Goal: Task Accomplishment & Management: Use online tool/utility

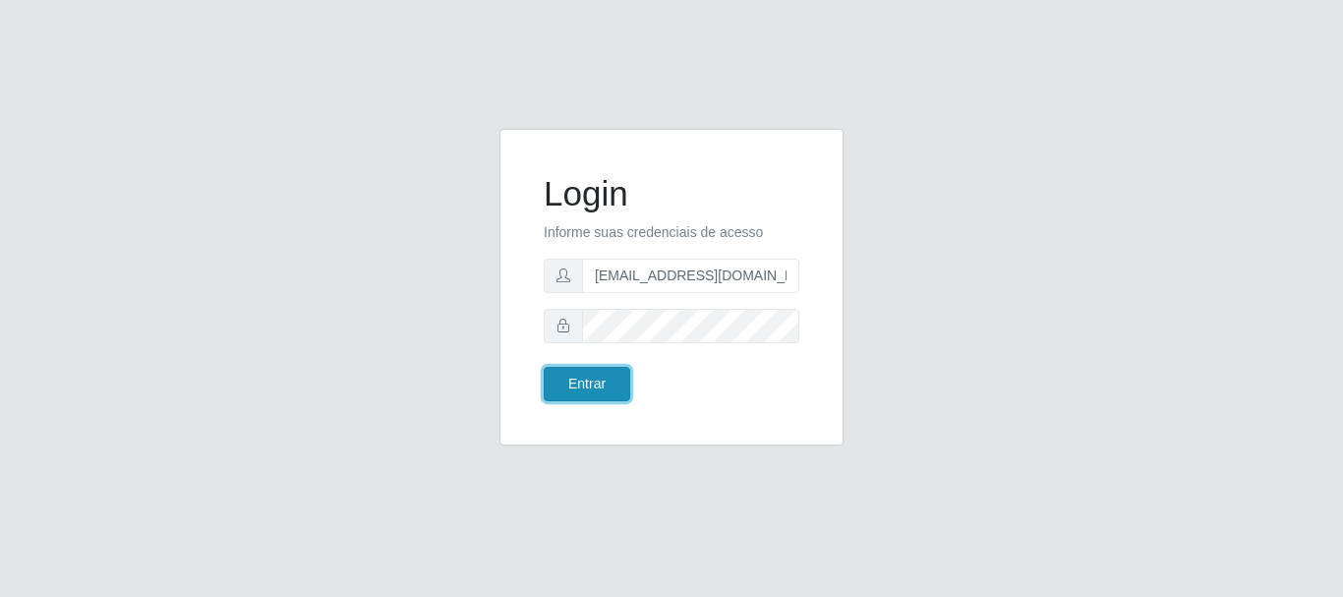
click at [590, 393] on button "Entrar" at bounding box center [586, 384] width 86 height 34
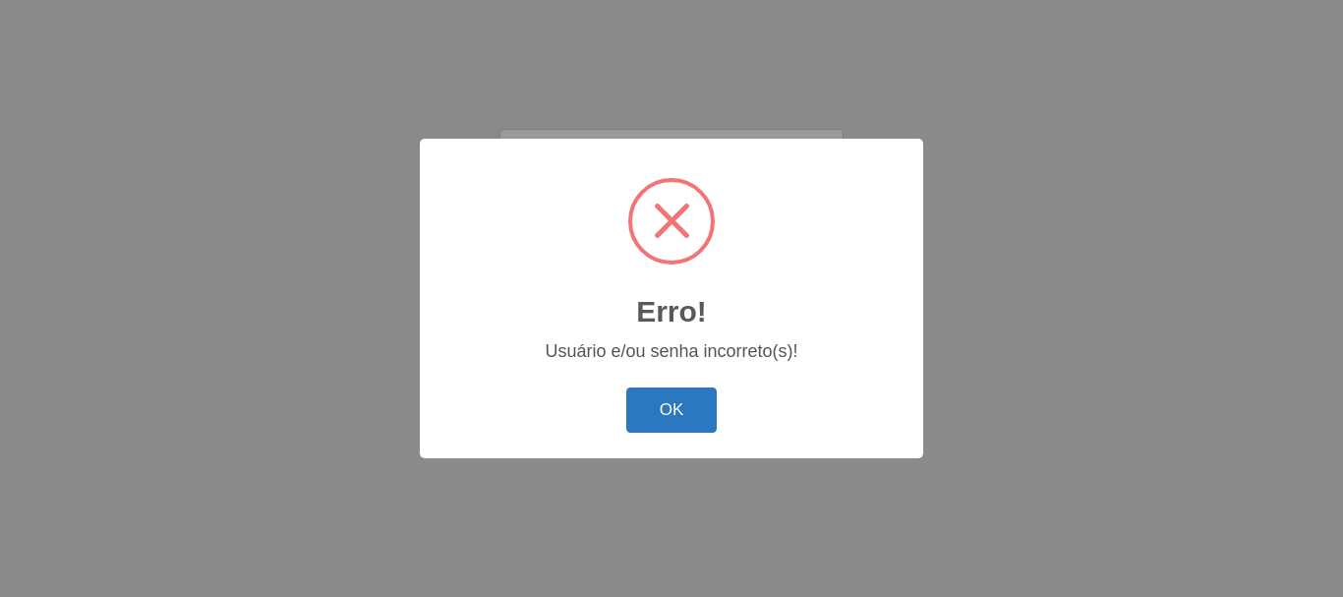
click at [654, 397] on button "OK" at bounding box center [671, 410] width 91 height 46
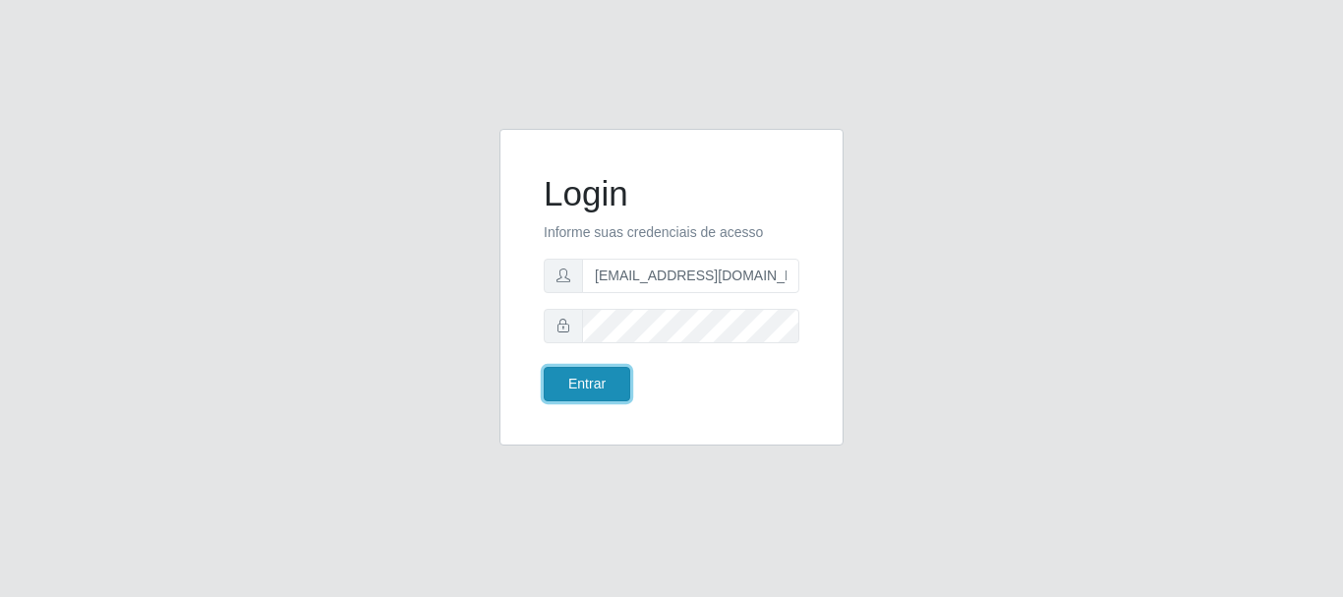
click at [583, 381] on button "Entrar" at bounding box center [586, 384] width 86 height 34
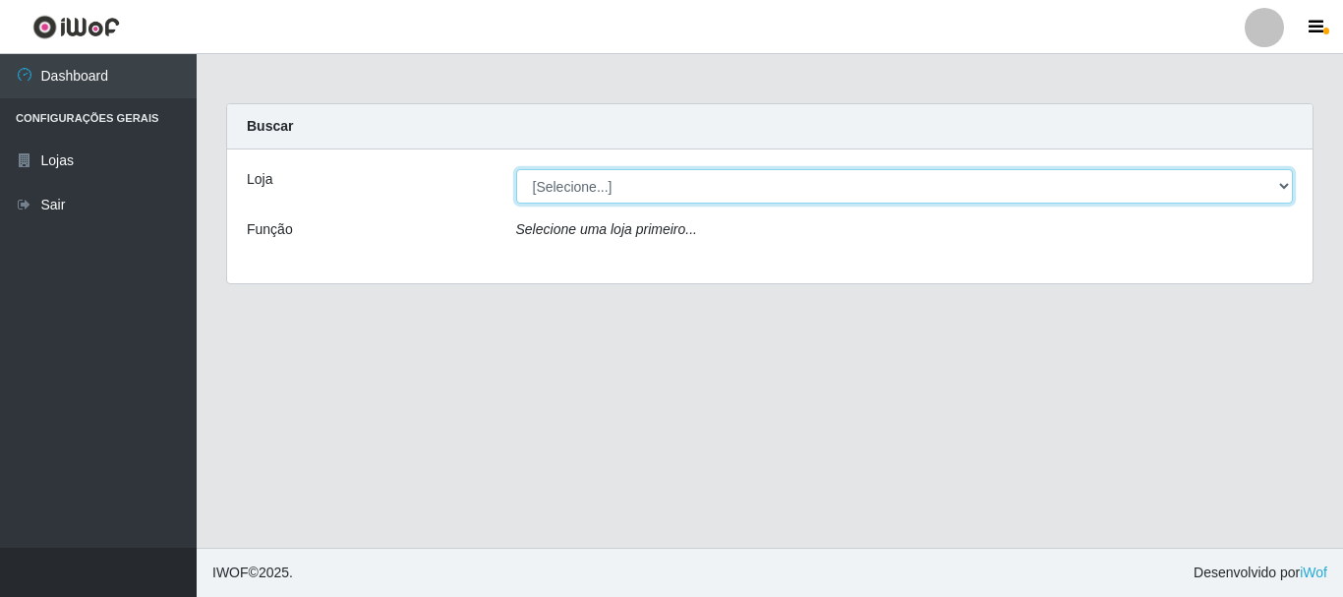
click at [1287, 191] on select "[Selecione...] SuperFácil Atacado - Rodoviária" at bounding box center [904, 186] width 777 height 34
select select "400"
click at [516, 169] on select "[Selecione...] SuperFácil Atacado - Rodoviária" at bounding box center [904, 186] width 777 height 34
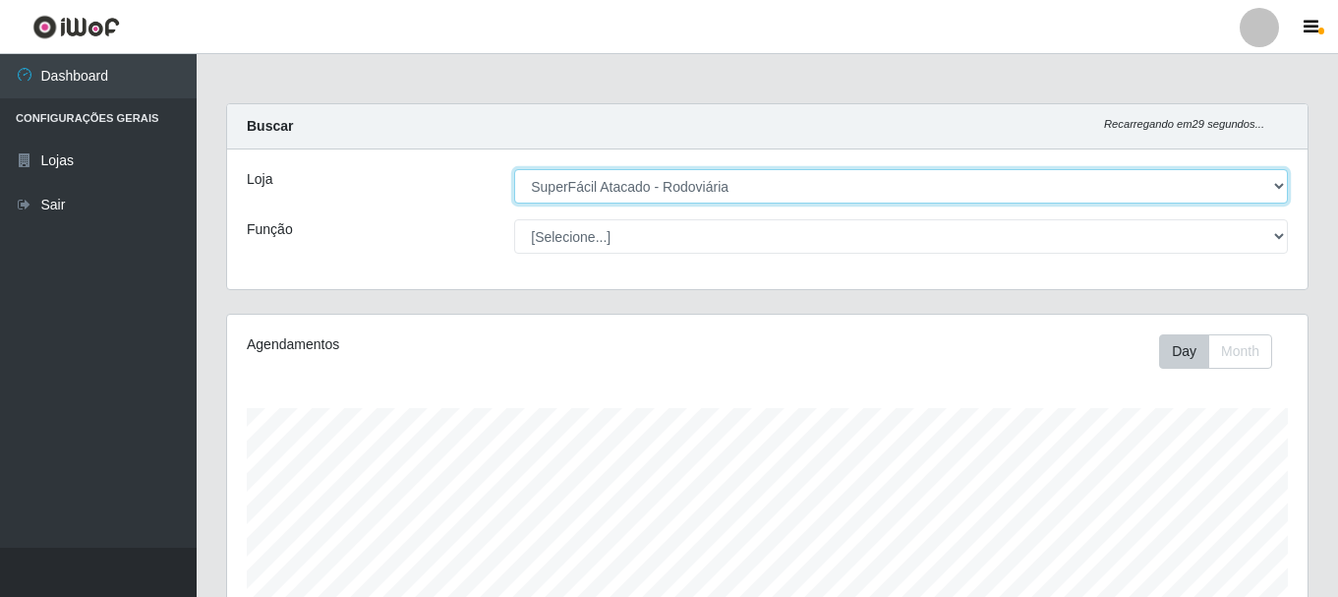
scroll to position [408, 1080]
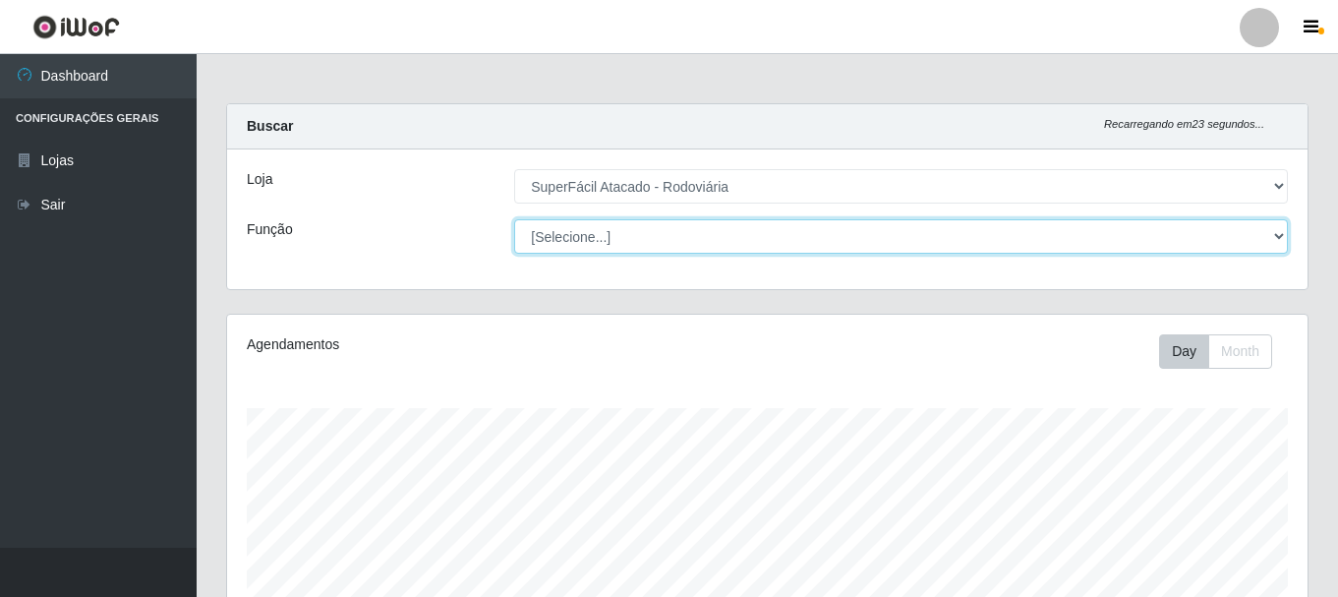
click at [1276, 244] on select "[Selecione...] Balconista de Padaria Balconista de Padaria + Balconista de Pada…" at bounding box center [900, 236] width 773 height 34
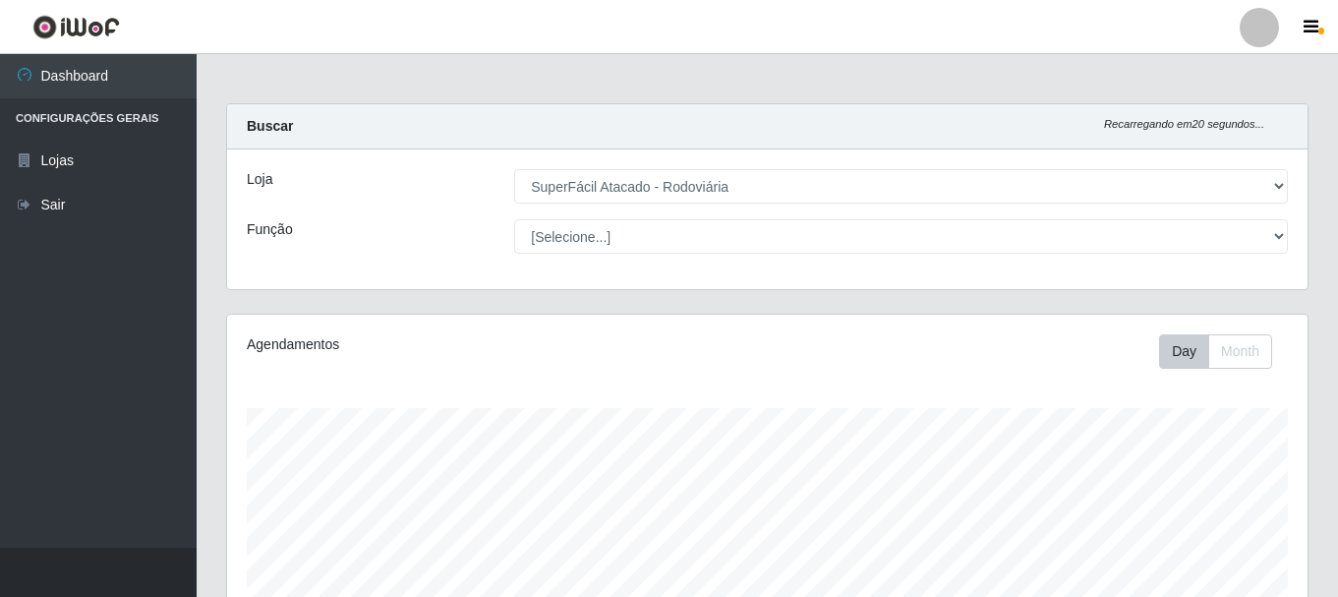
click at [1305, 179] on div "Loja [Selecione...] SuperFácil Atacado - Rodoviária Função [Selecione...] Balco…" at bounding box center [767, 219] width 1080 height 140
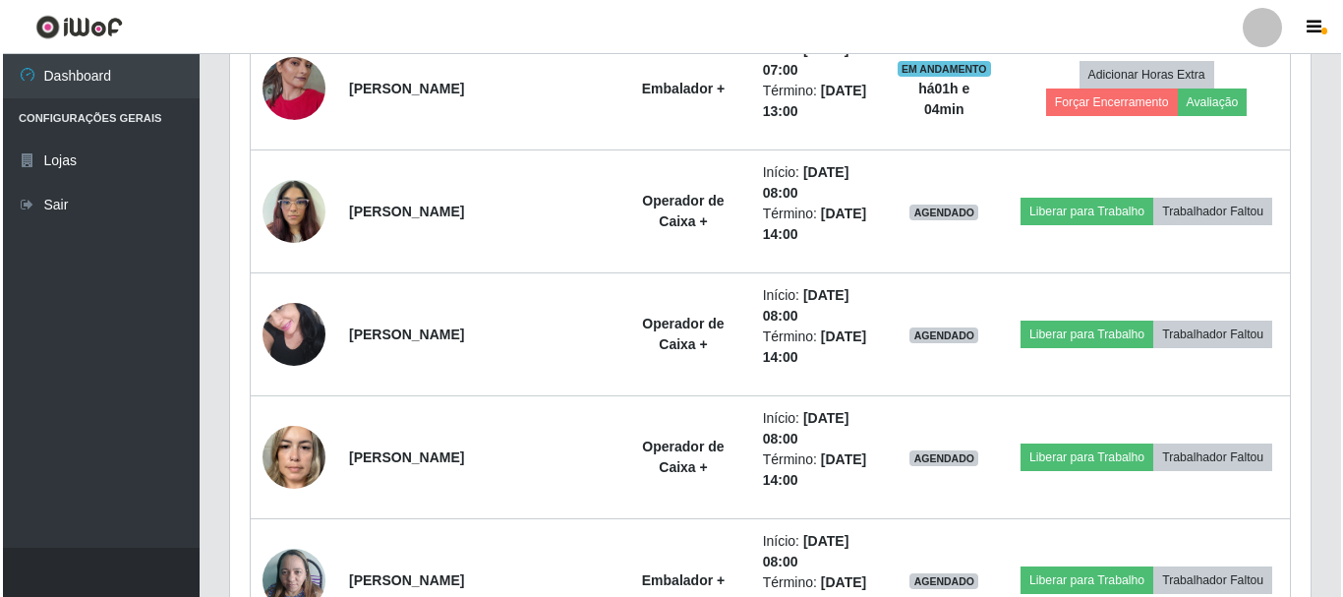
scroll to position [1333, 0]
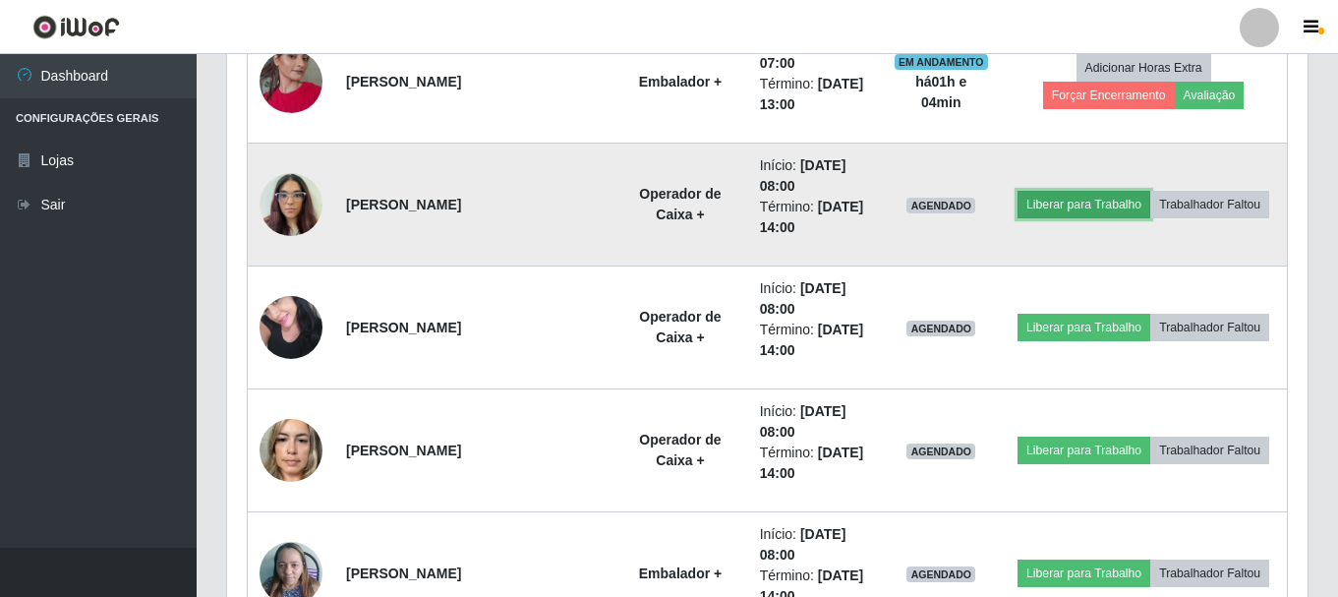
click at [1059, 207] on button "Liberar para Trabalho" at bounding box center [1083, 205] width 133 height 28
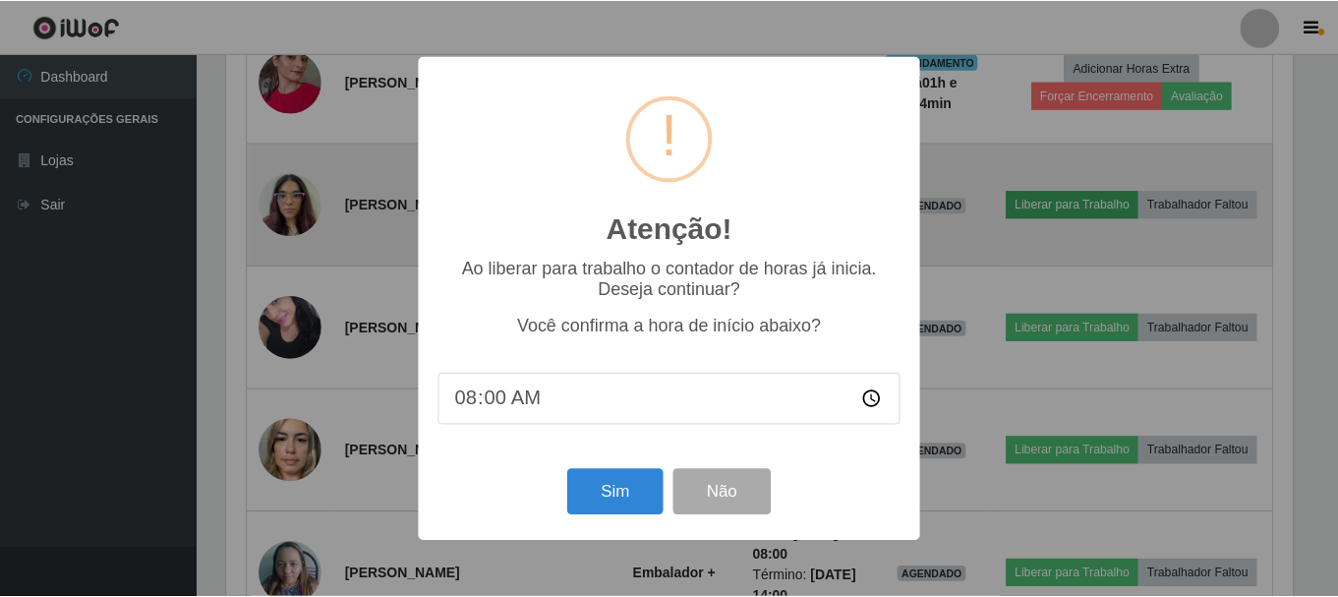
scroll to position [408, 1070]
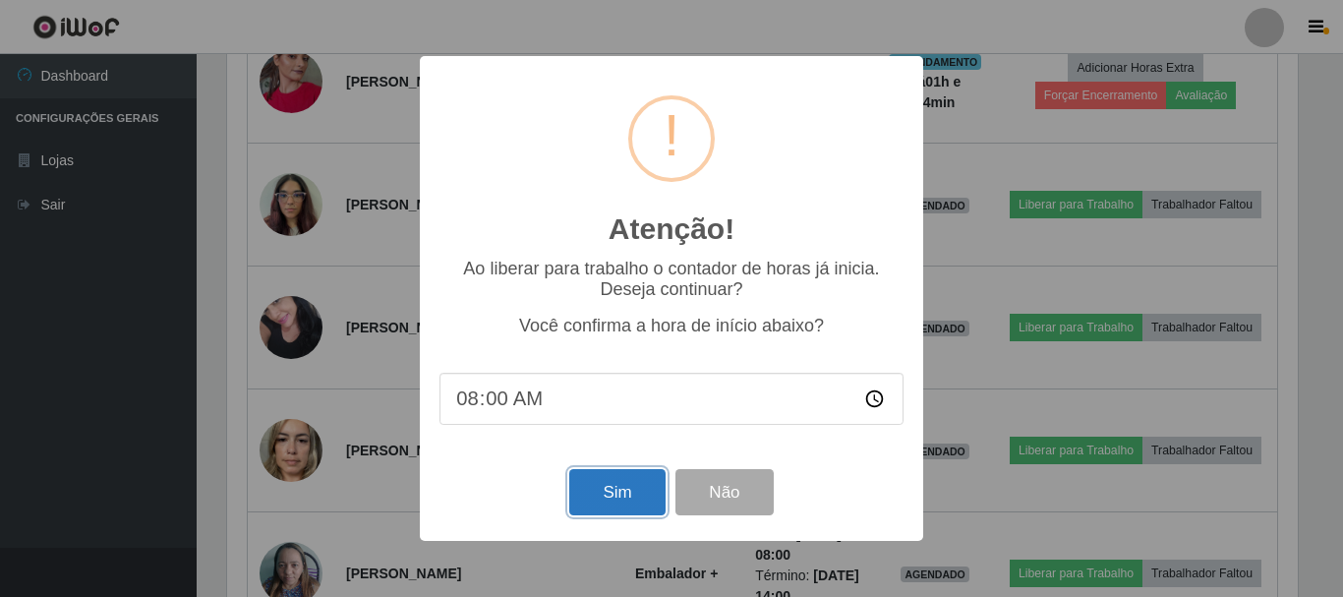
click at [636, 503] on button "Sim" at bounding box center [616, 492] width 95 height 46
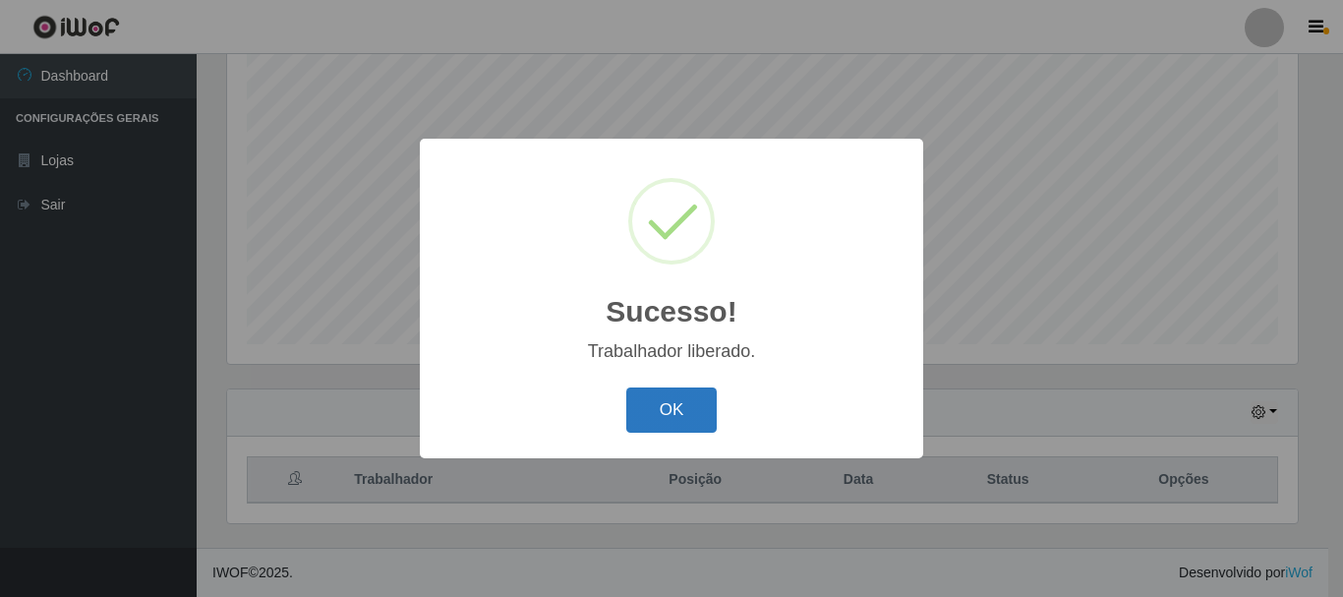
click at [665, 409] on button "OK" at bounding box center [671, 410] width 91 height 46
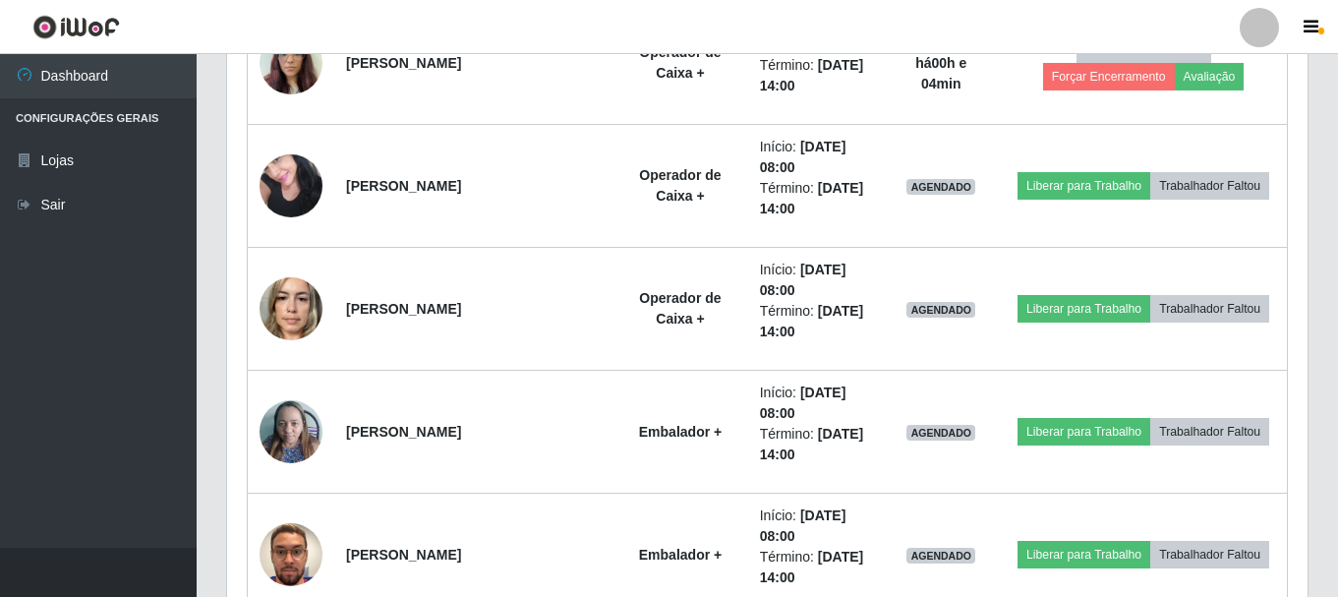
scroll to position [1440, 0]
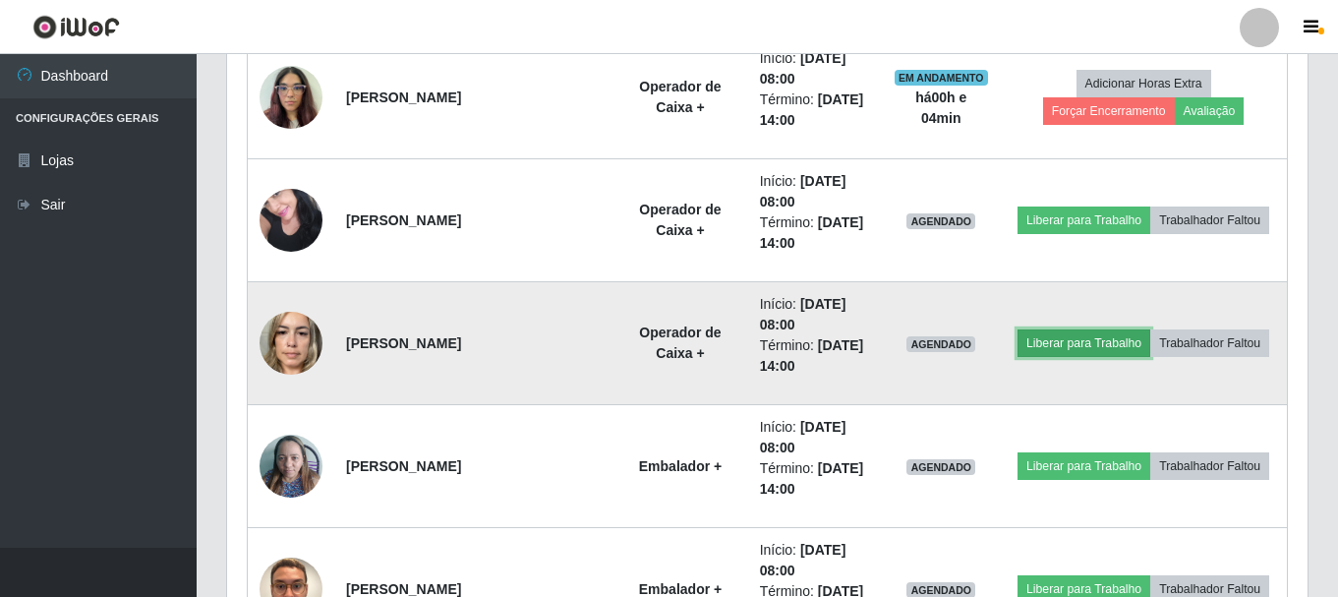
click at [1055, 341] on button "Liberar para Trabalho" at bounding box center [1083, 343] width 133 height 28
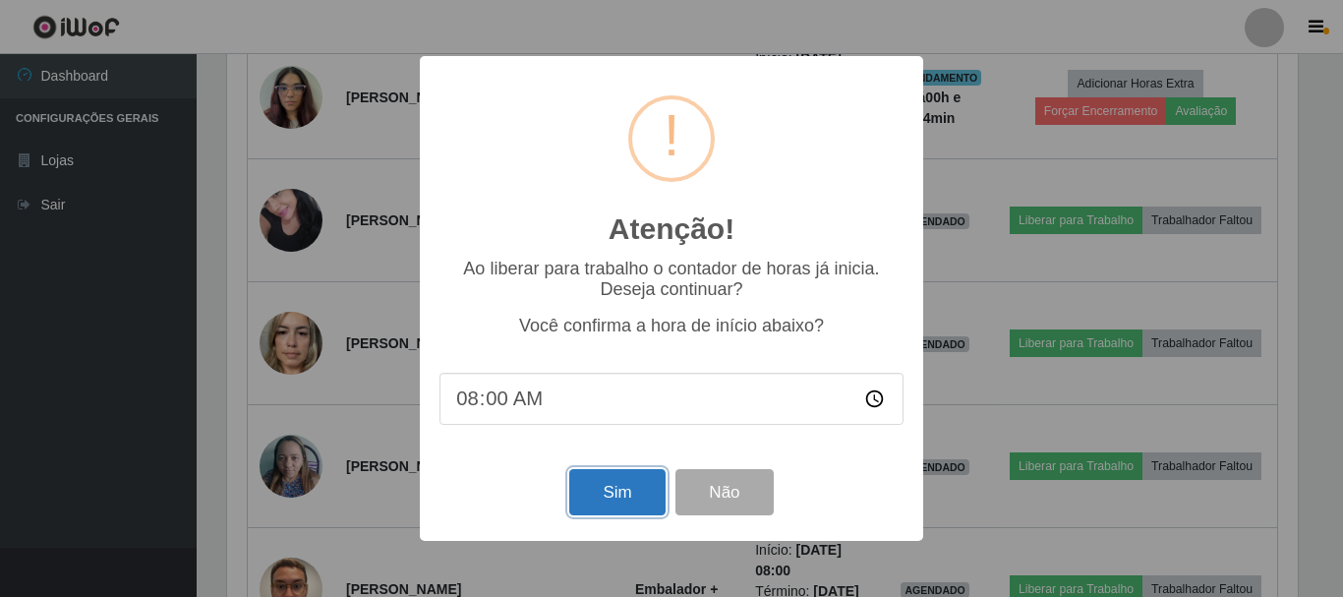
click at [613, 493] on button "Sim" at bounding box center [616, 492] width 95 height 46
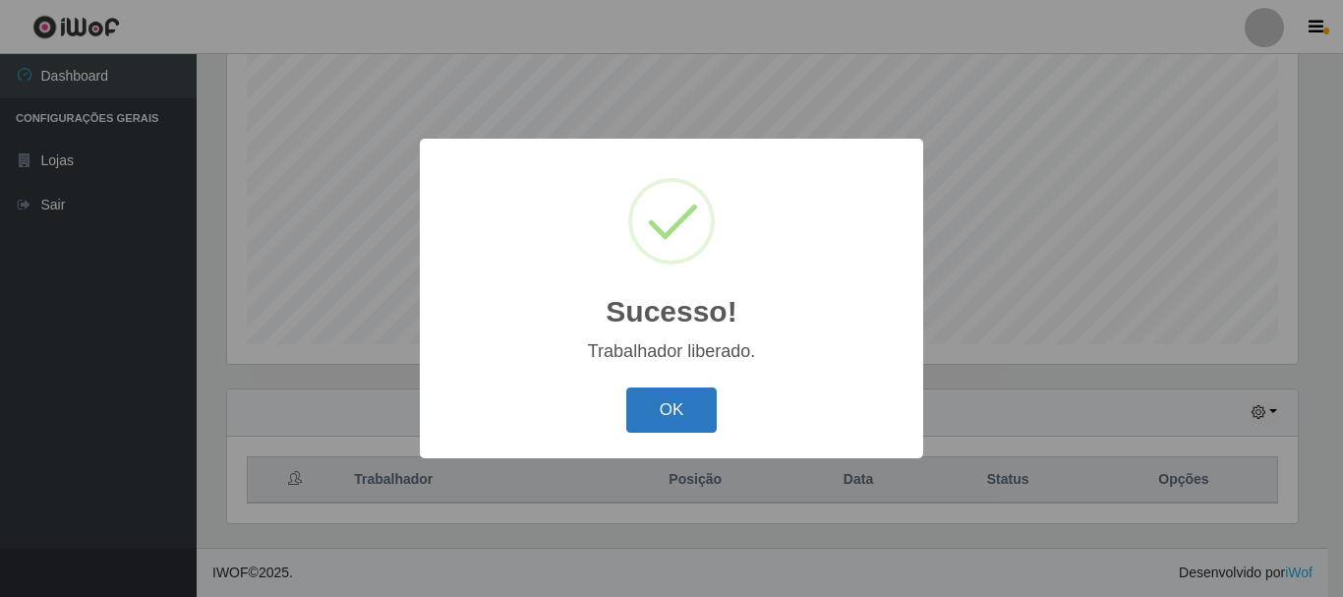
click at [661, 413] on button "OK" at bounding box center [671, 410] width 91 height 46
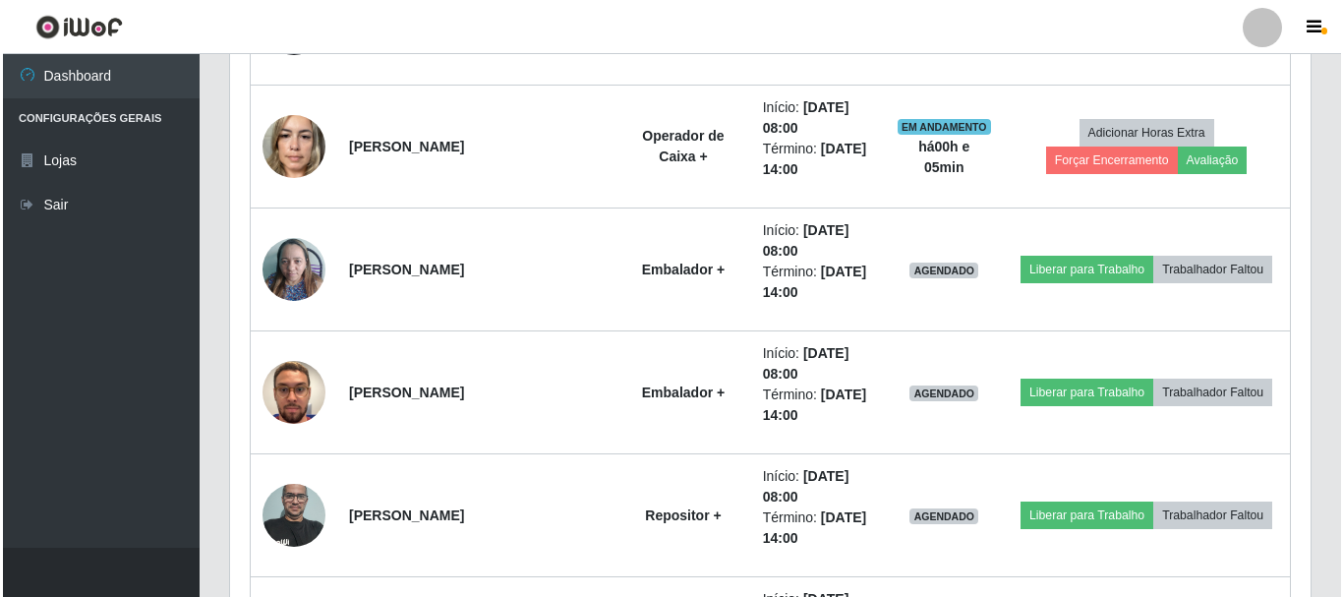
scroll to position [1735, 0]
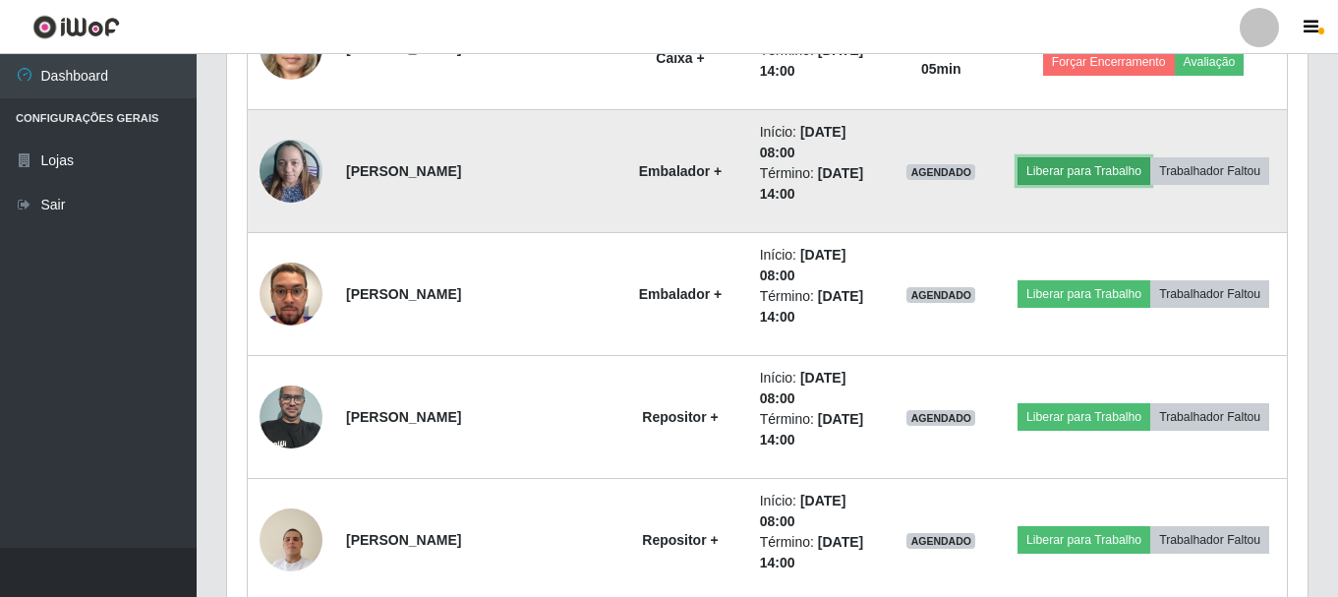
click at [1078, 172] on button "Liberar para Trabalho" at bounding box center [1083, 171] width 133 height 28
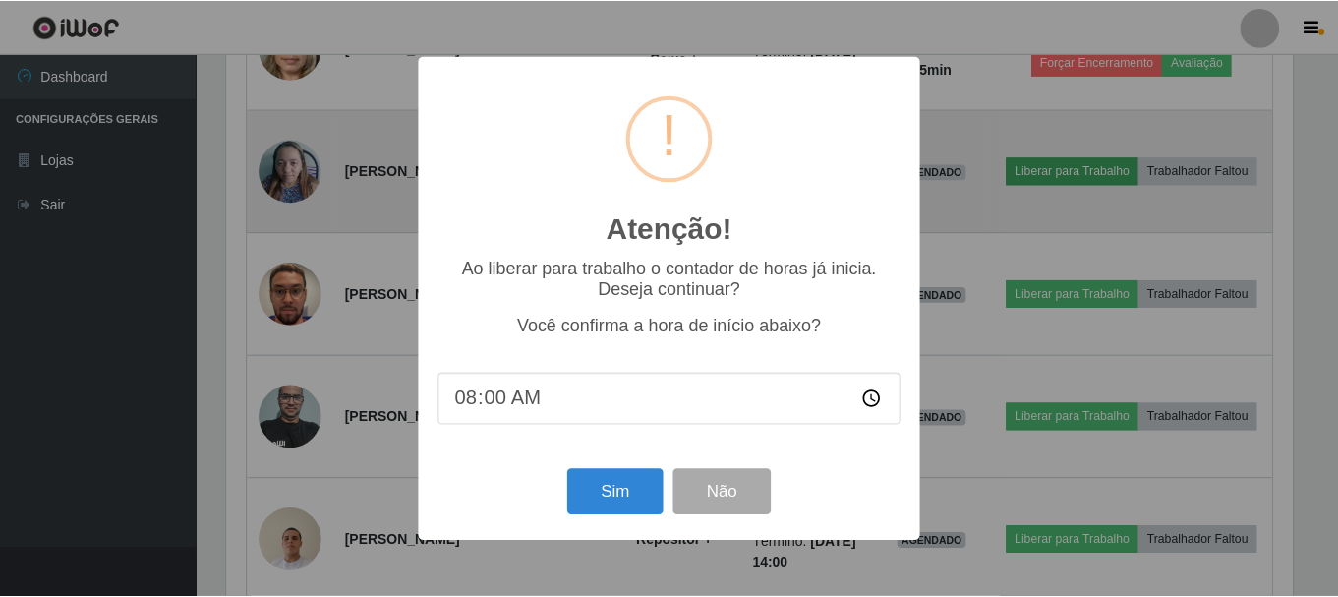
scroll to position [408, 1070]
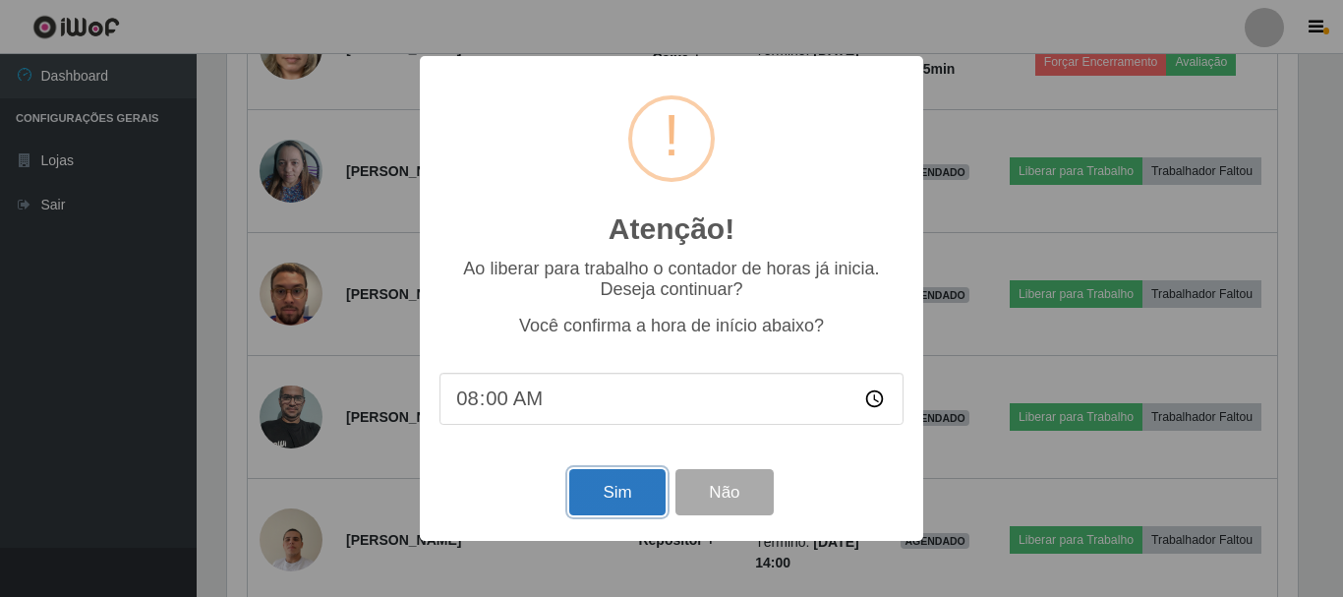
click at [610, 487] on button "Sim" at bounding box center [616, 492] width 95 height 46
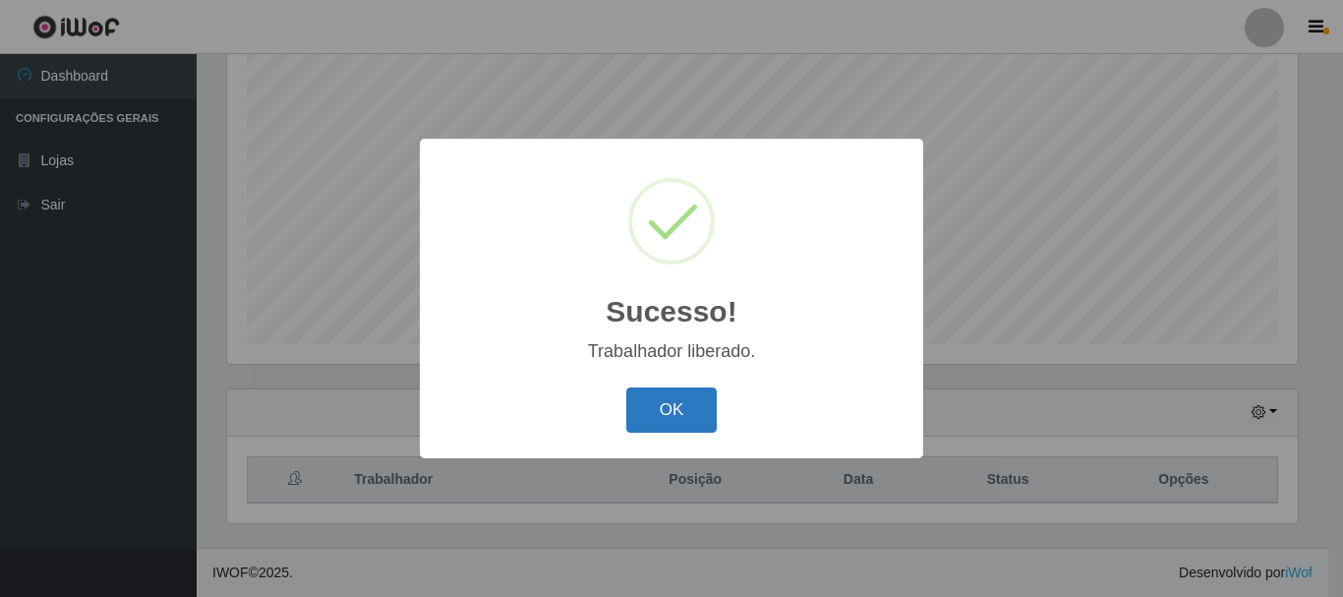
click at [677, 414] on button "OK" at bounding box center [671, 410] width 91 height 46
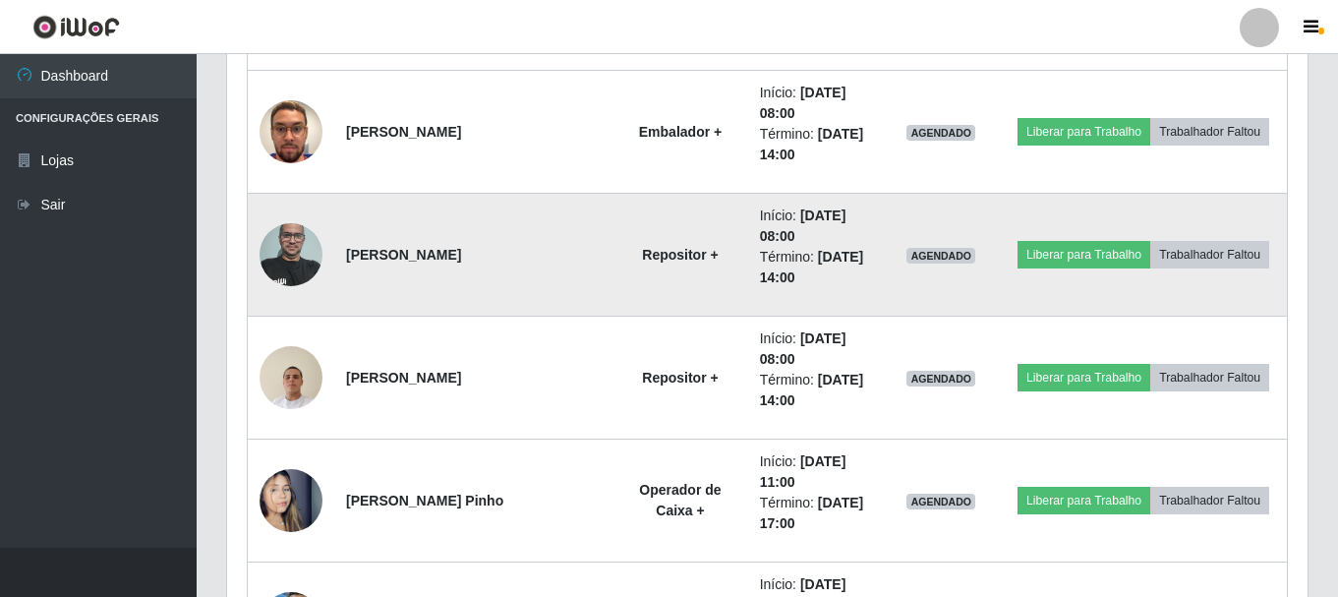
scroll to position [1931, 0]
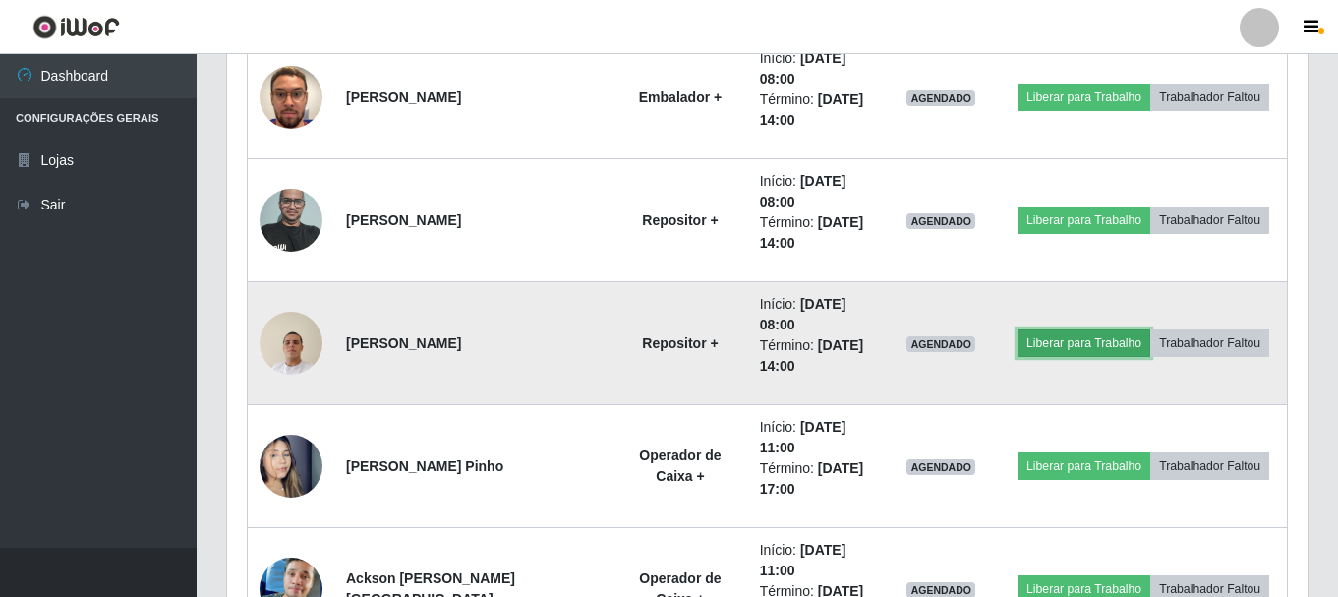
click at [1112, 344] on button "Liberar para Trabalho" at bounding box center [1083, 343] width 133 height 28
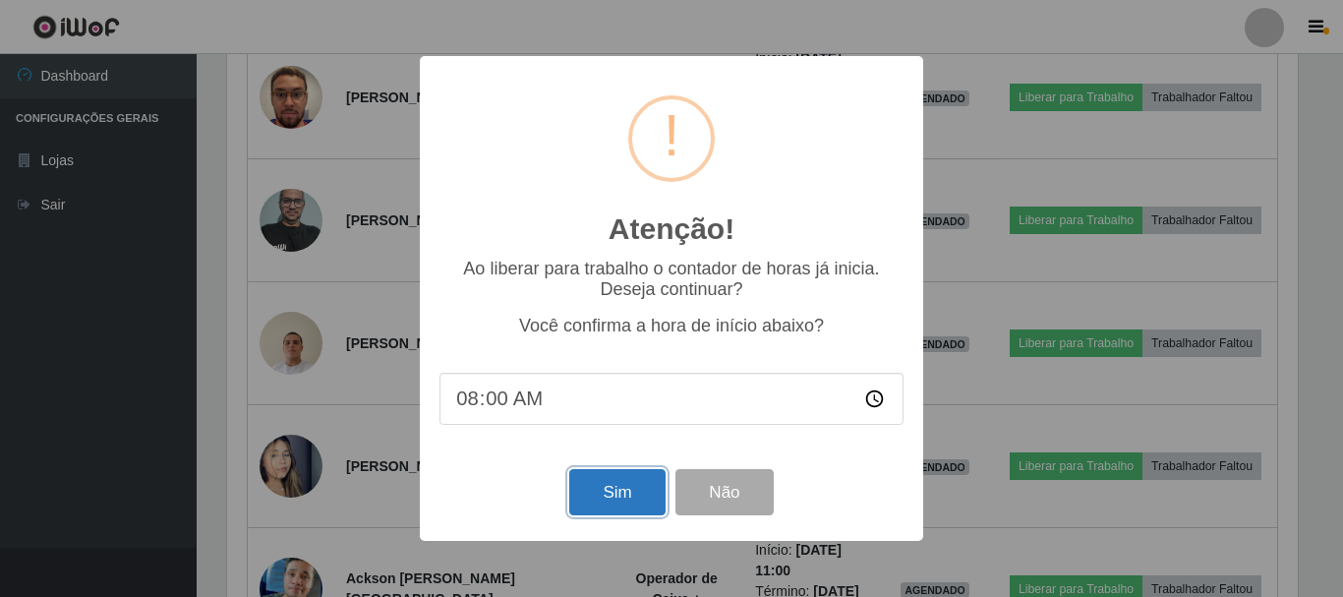
click at [626, 503] on button "Sim" at bounding box center [616, 492] width 95 height 46
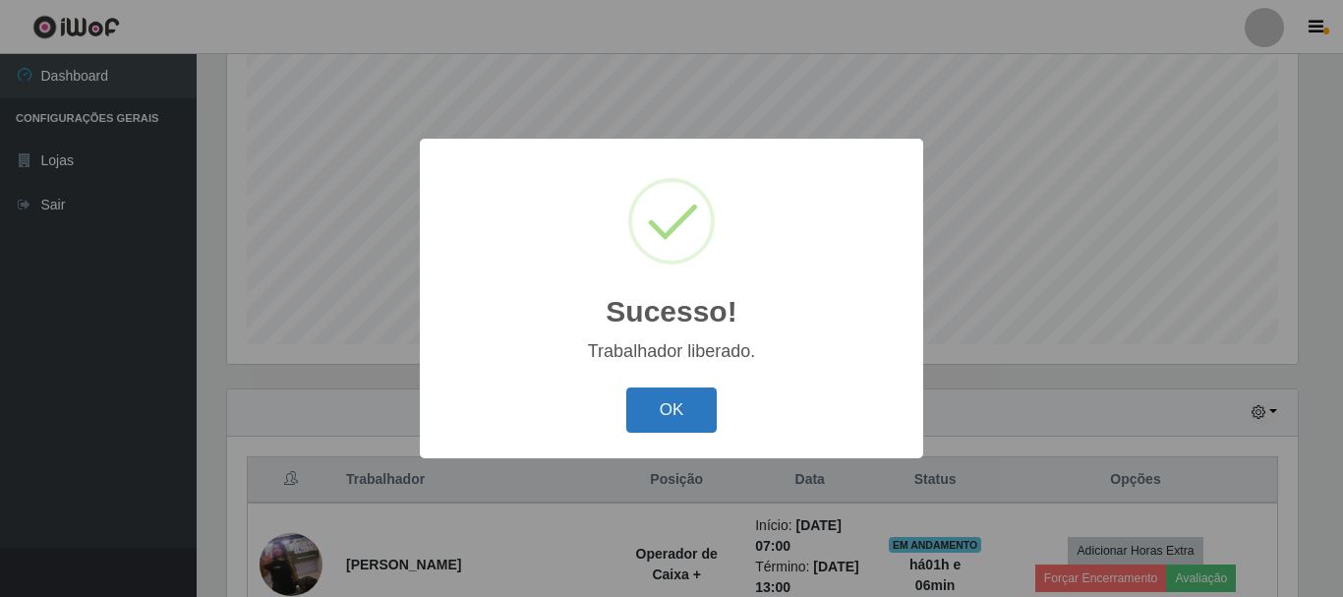
click at [680, 415] on button "OK" at bounding box center [671, 410] width 91 height 46
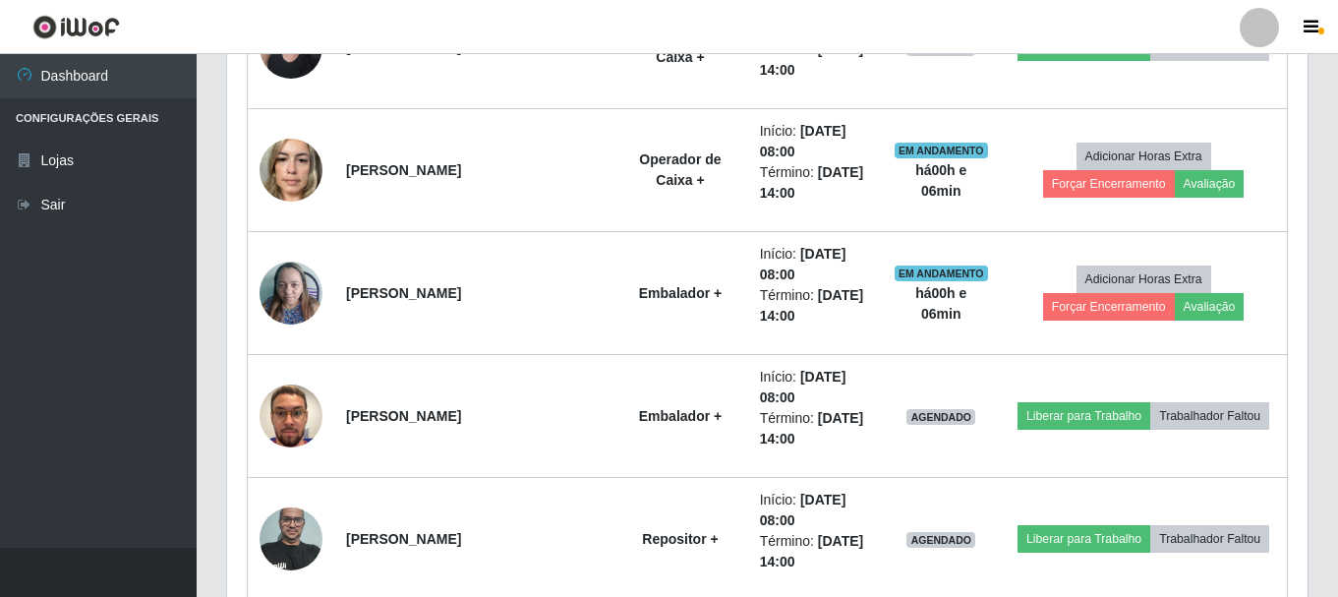
scroll to position [1735, 0]
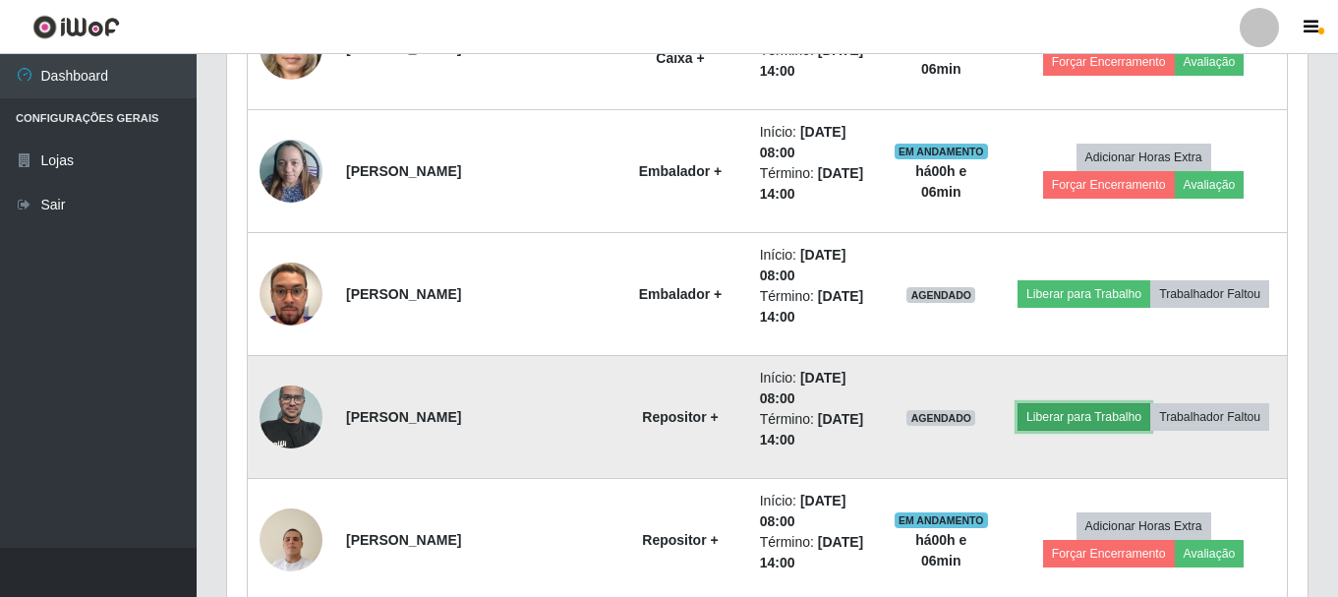
click at [1045, 422] on button "Liberar para Trabalho" at bounding box center [1083, 417] width 133 height 28
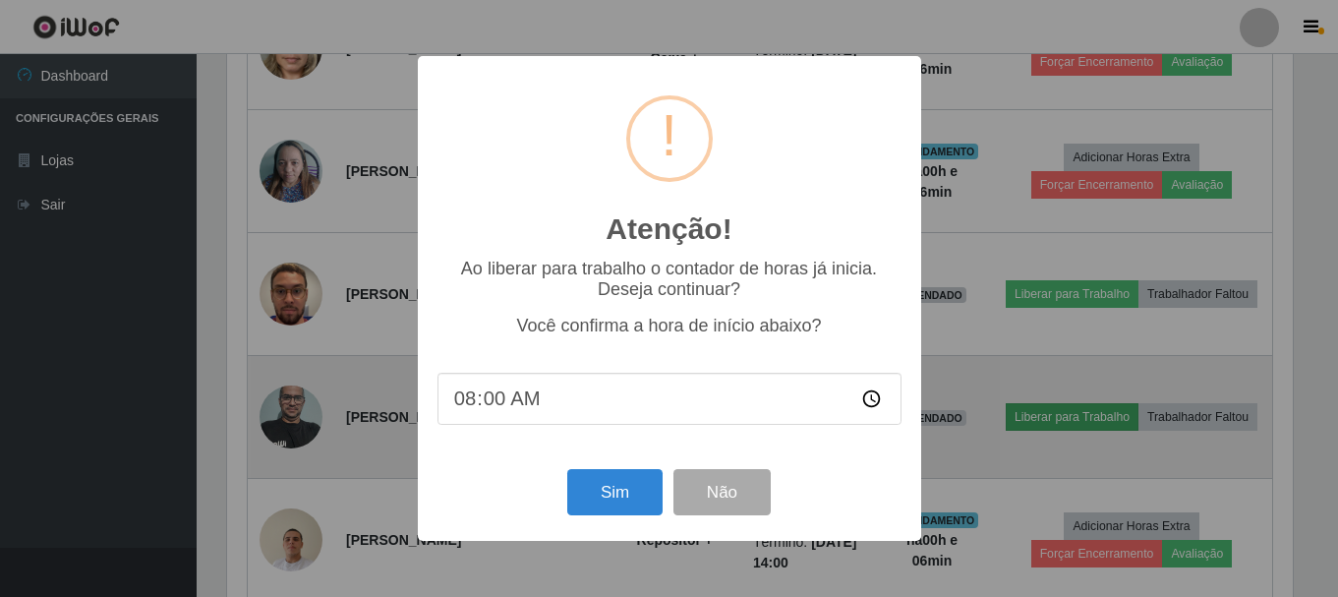
scroll to position [408, 1070]
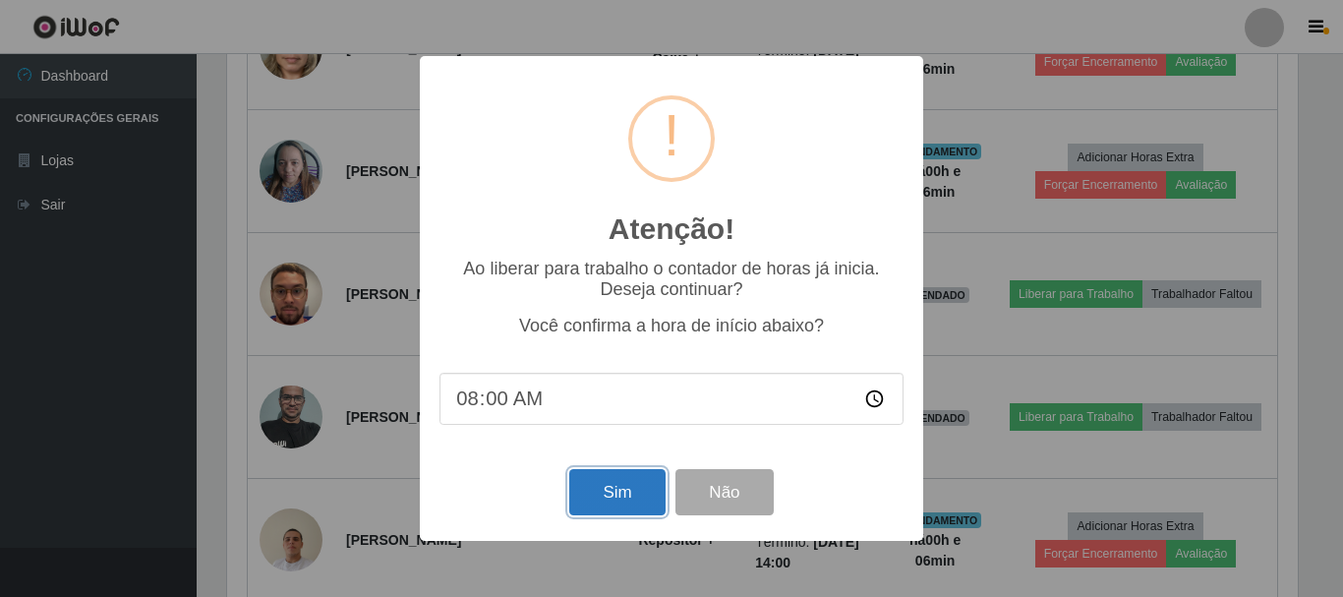
click at [629, 493] on button "Sim" at bounding box center [616, 492] width 95 height 46
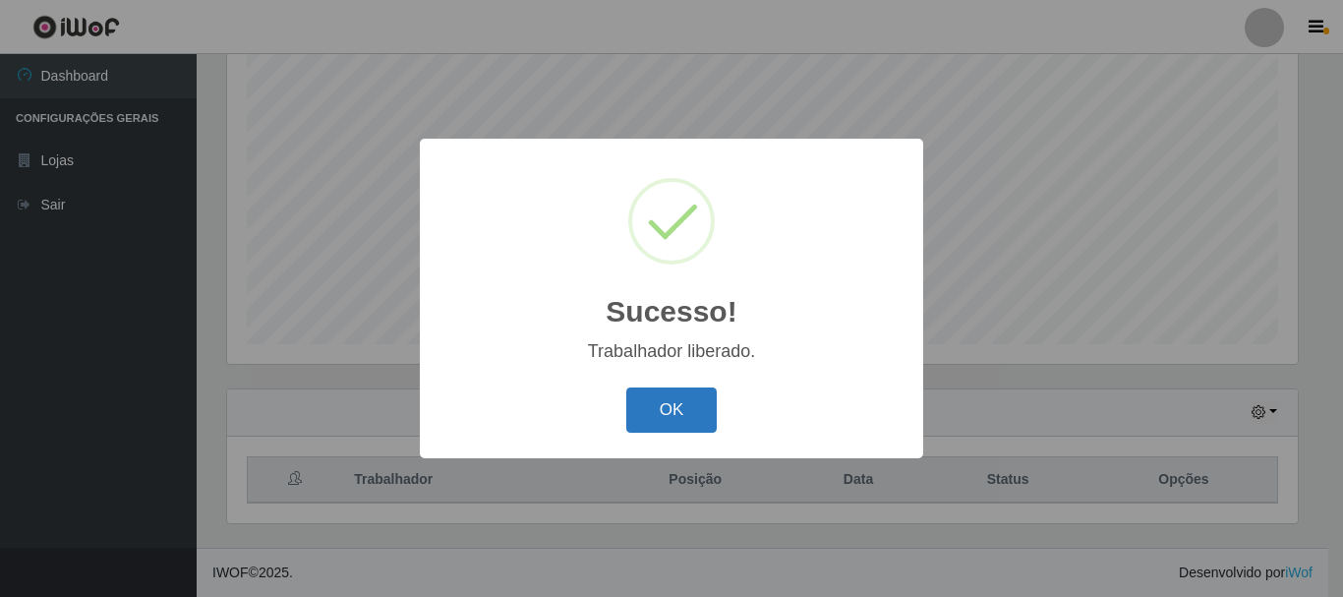
click at [688, 417] on button "OK" at bounding box center [671, 410] width 91 height 46
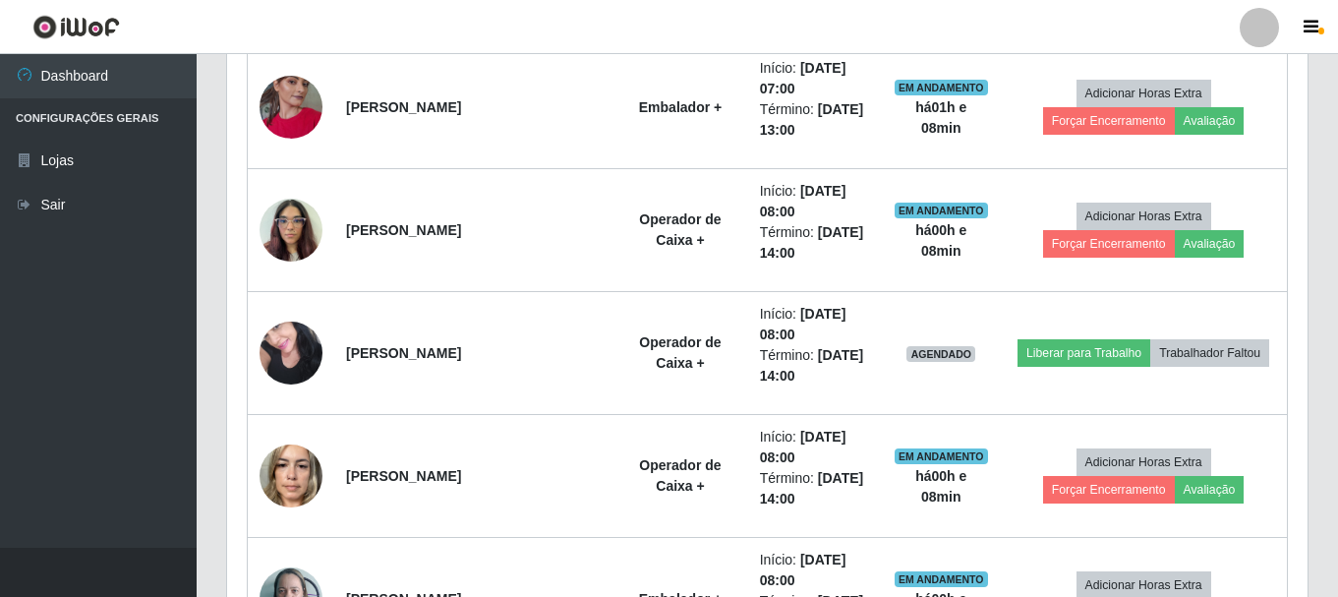
scroll to position [1342, 0]
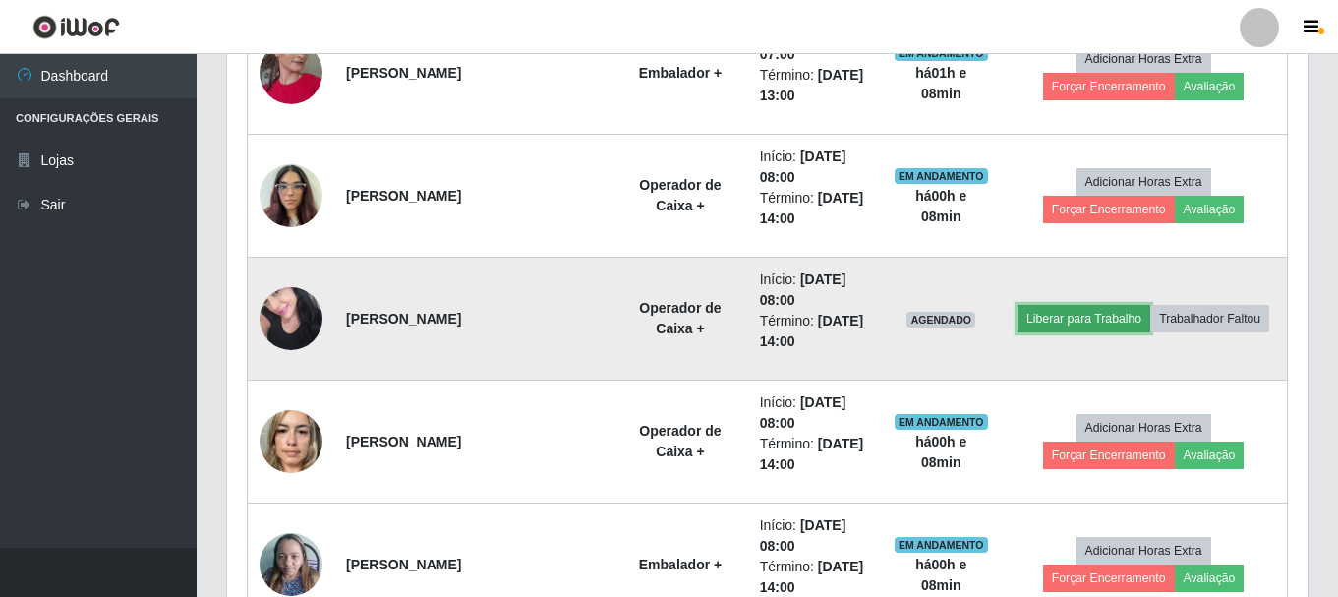
click at [1086, 320] on button "Liberar para Trabalho" at bounding box center [1083, 319] width 133 height 28
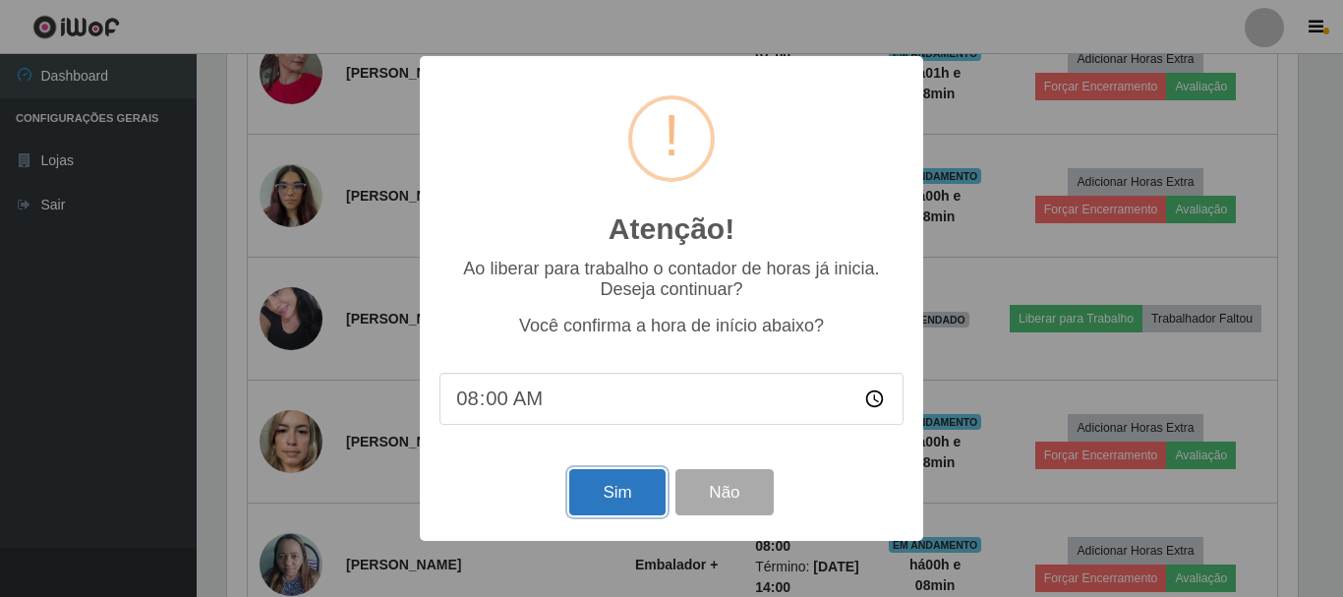
click at [608, 486] on button "Sim" at bounding box center [616, 492] width 95 height 46
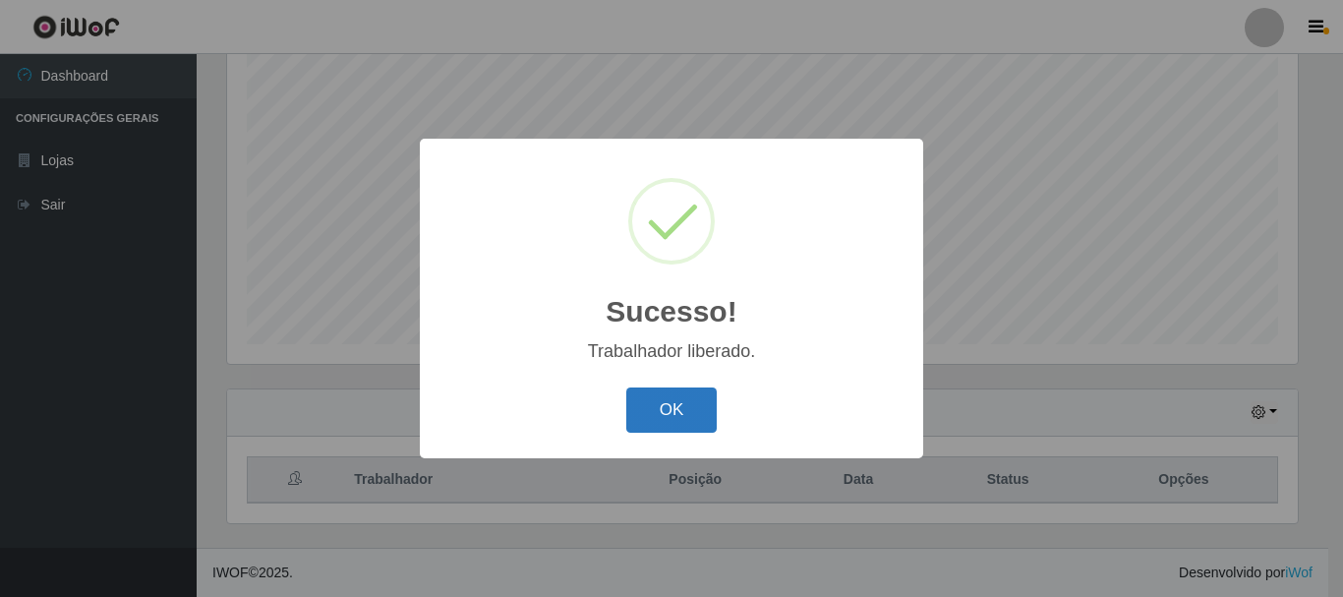
click at [661, 411] on button "OK" at bounding box center [671, 410] width 91 height 46
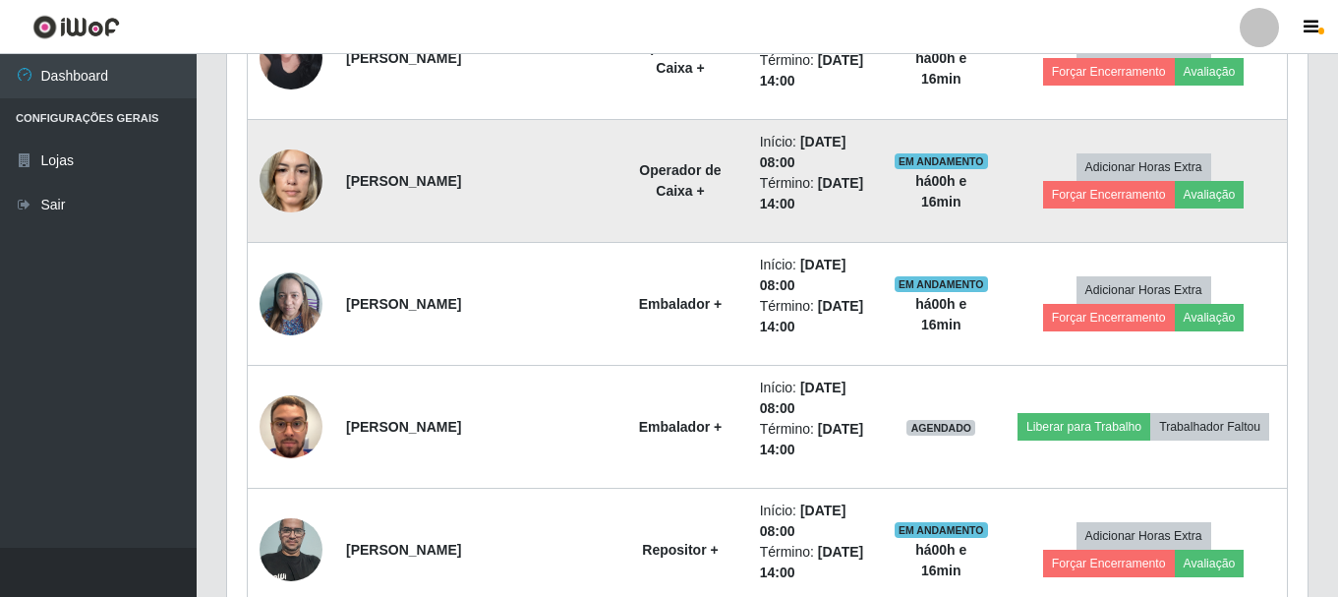
scroll to position [1636, 0]
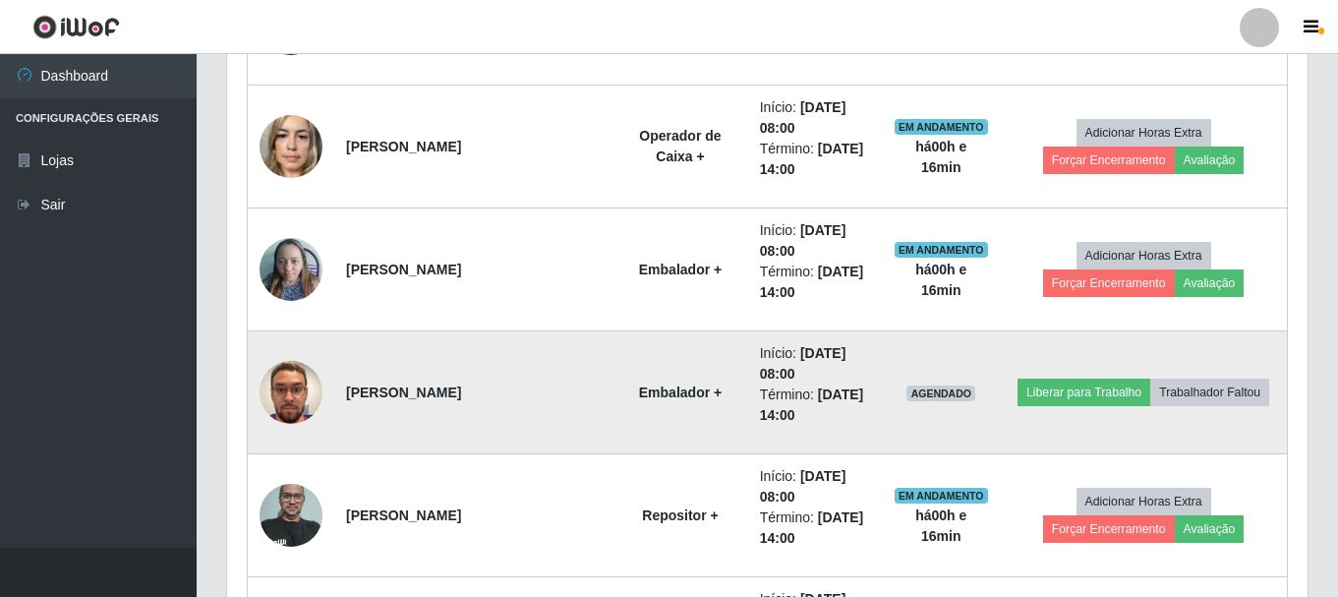
click at [274, 379] on img at bounding box center [290, 392] width 63 height 112
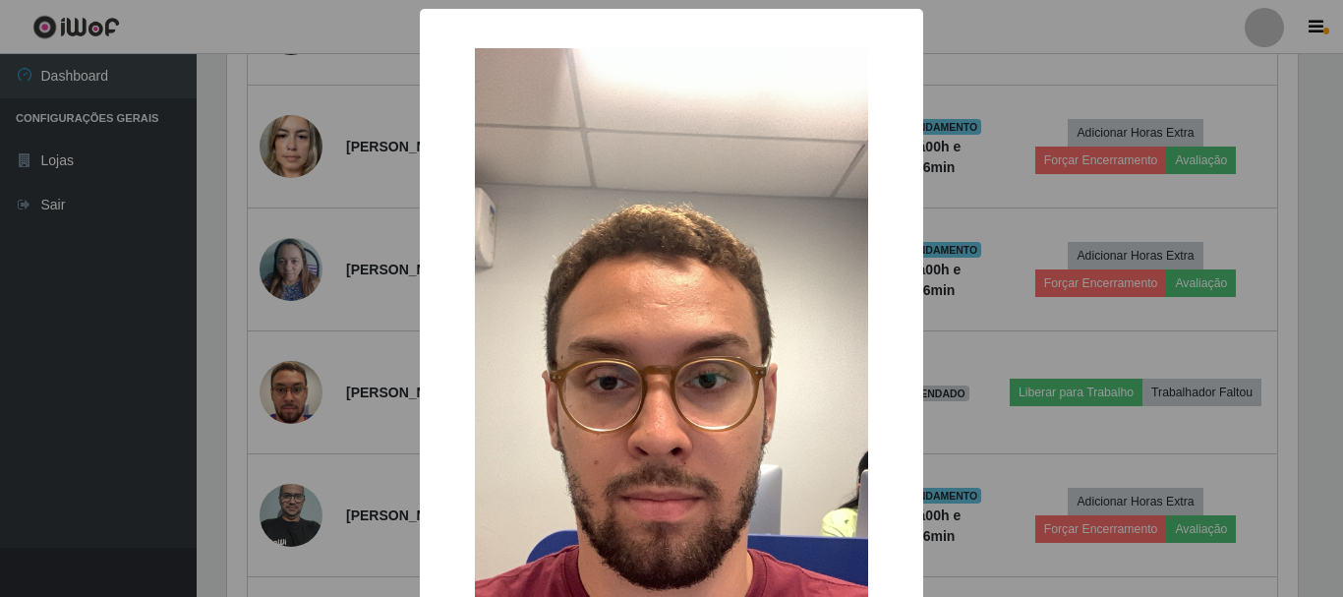
click at [365, 421] on div "× OK Cancel" at bounding box center [671, 298] width 1343 height 597
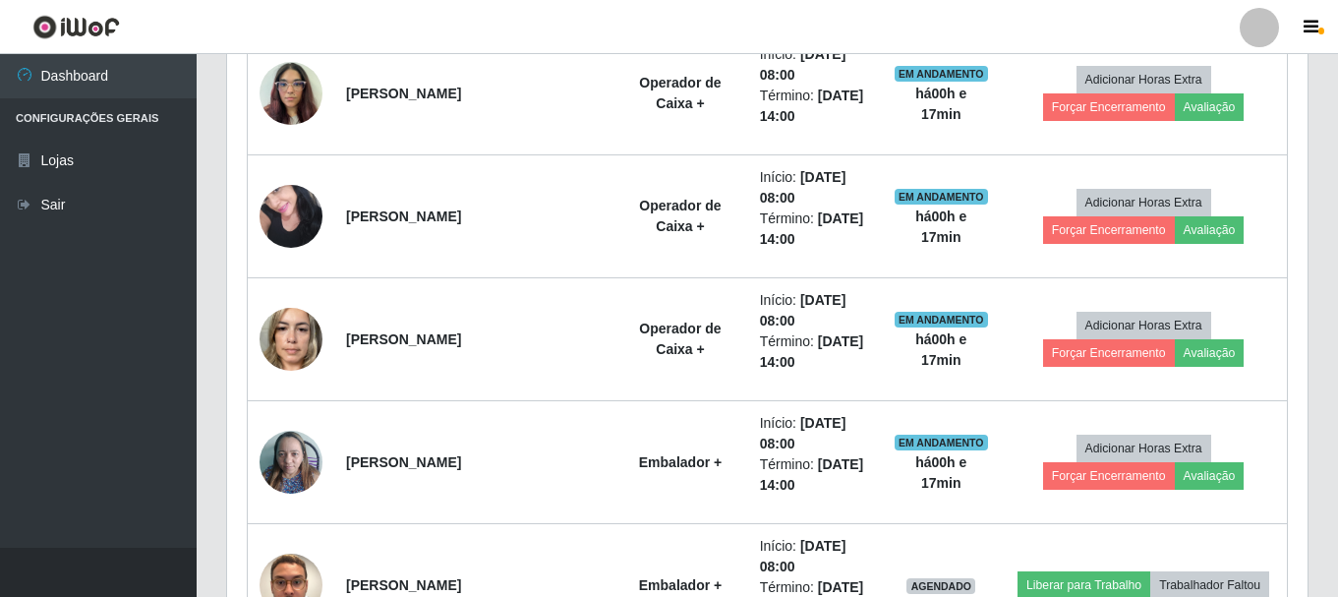
scroll to position [1440, 0]
